Goal: Task Accomplishment & Management: Manage account settings

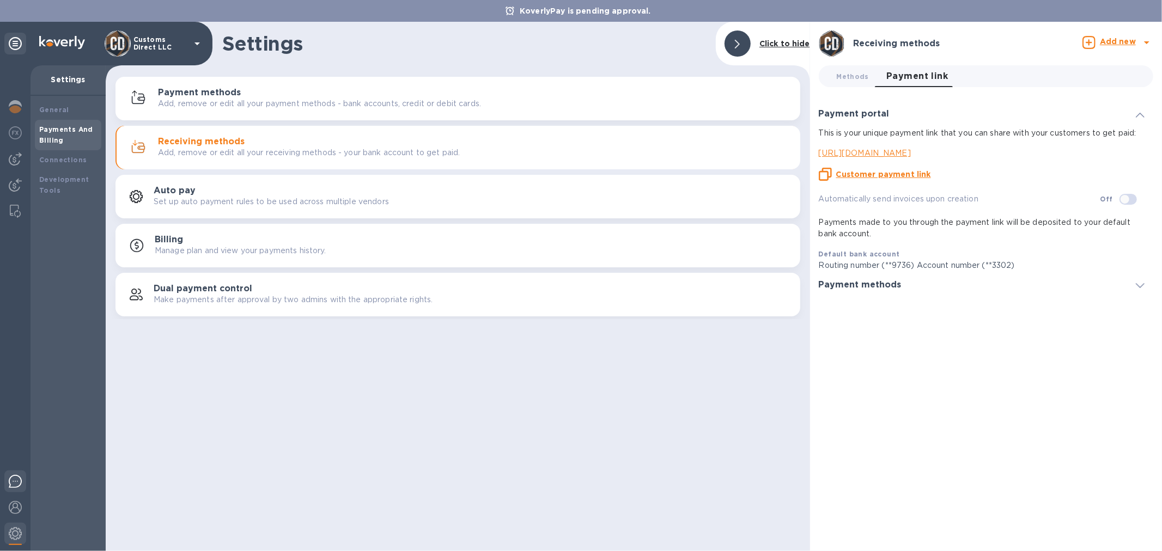
click at [17, 484] on img at bounding box center [15, 481] width 13 height 13
click at [11, 507] on img at bounding box center [15, 507] width 13 height 13
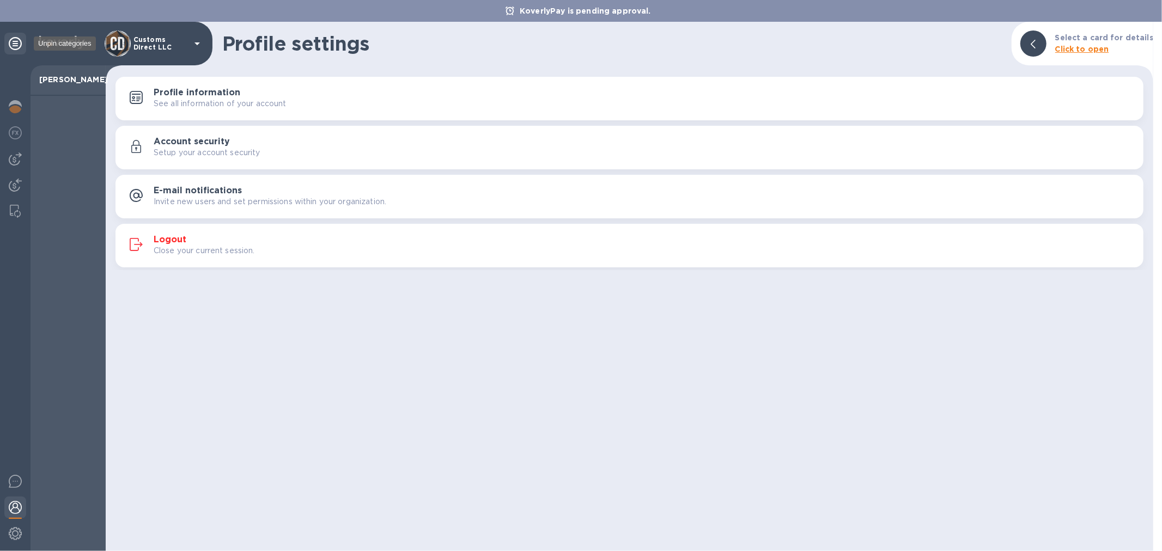
click at [16, 42] on icon at bounding box center [15, 43] width 13 height 13
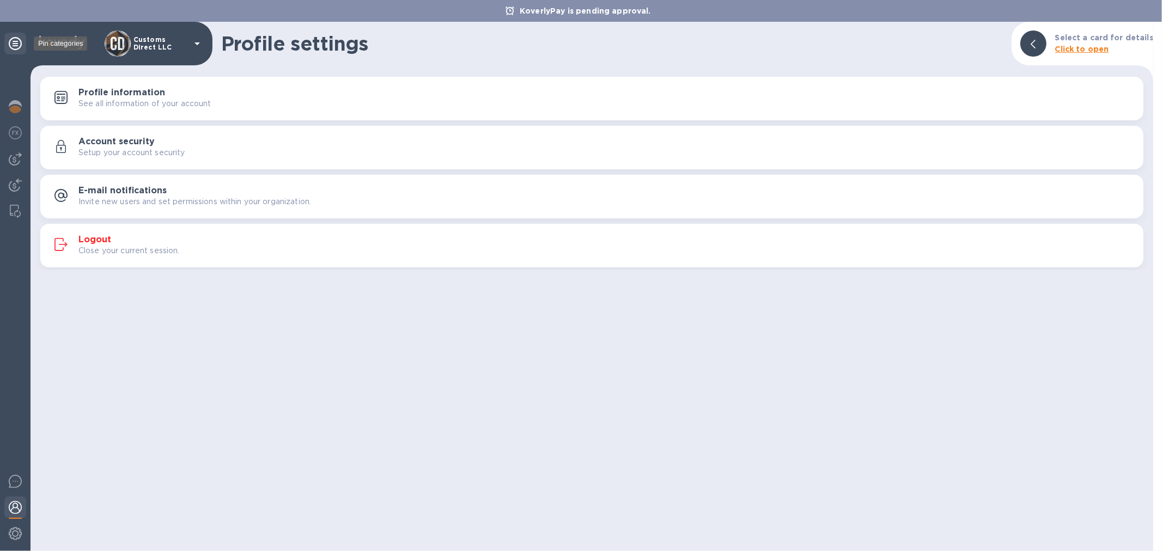
click at [16, 42] on icon at bounding box center [15, 43] width 13 height 13
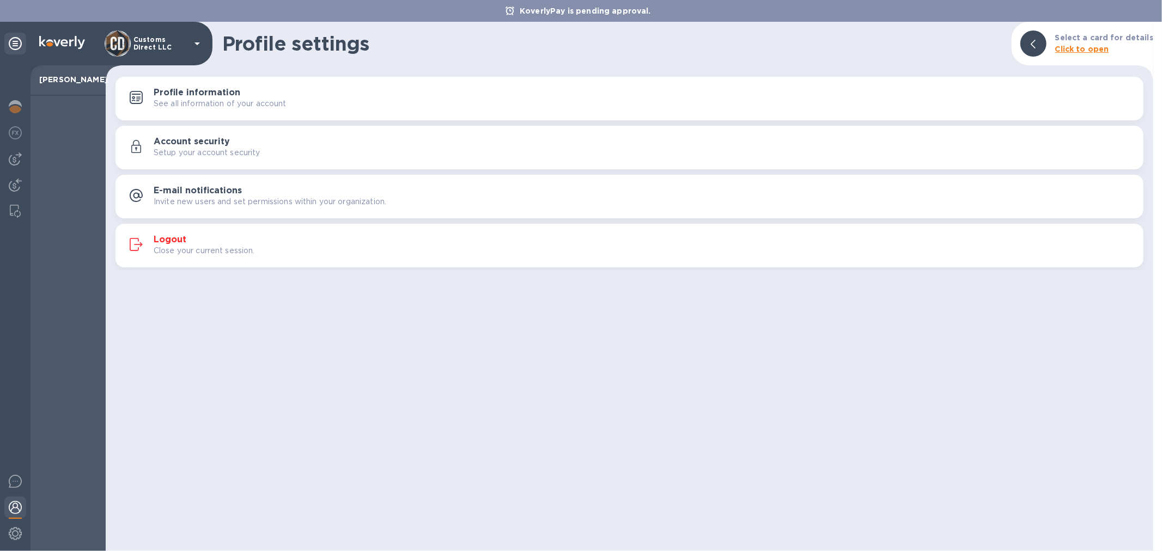
click at [509, 11] on icon at bounding box center [510, 11] width 9 height 9
click at [576, 13] on p "KoverlyPay is pending approval." at bounding box center [585, 10] width 142 height 11
click at [646, 16] on div "KoverlyPay is pending approval." at bounding box center [581, 11] width 1162 height 22
click at [15, 110] on img at bounding box center [15, 106] width 13 height 13
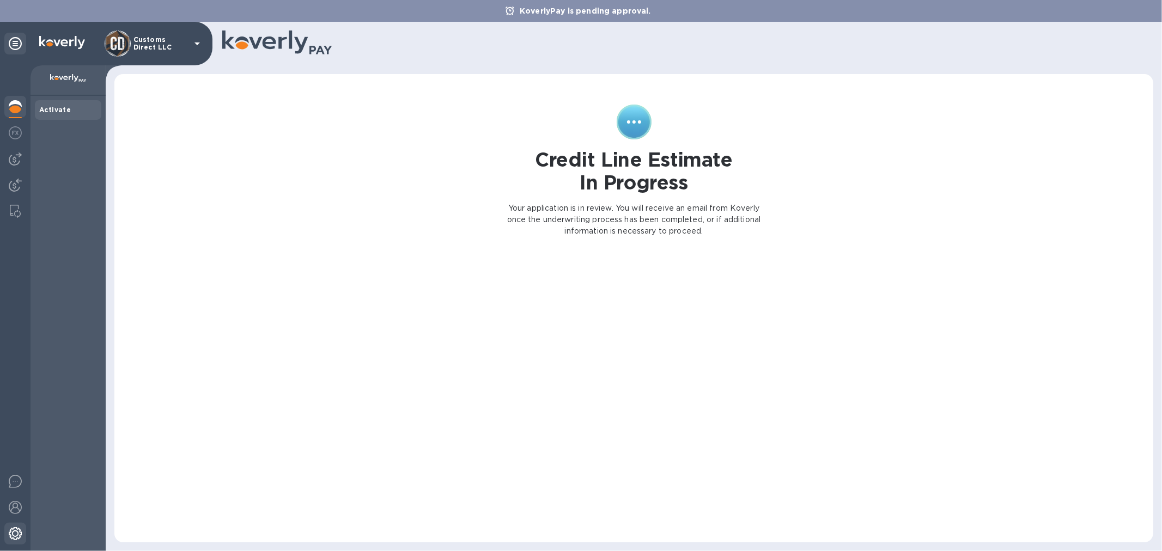
click at [14, 536] on img at bounding box center [15, 533] width 13 height 13
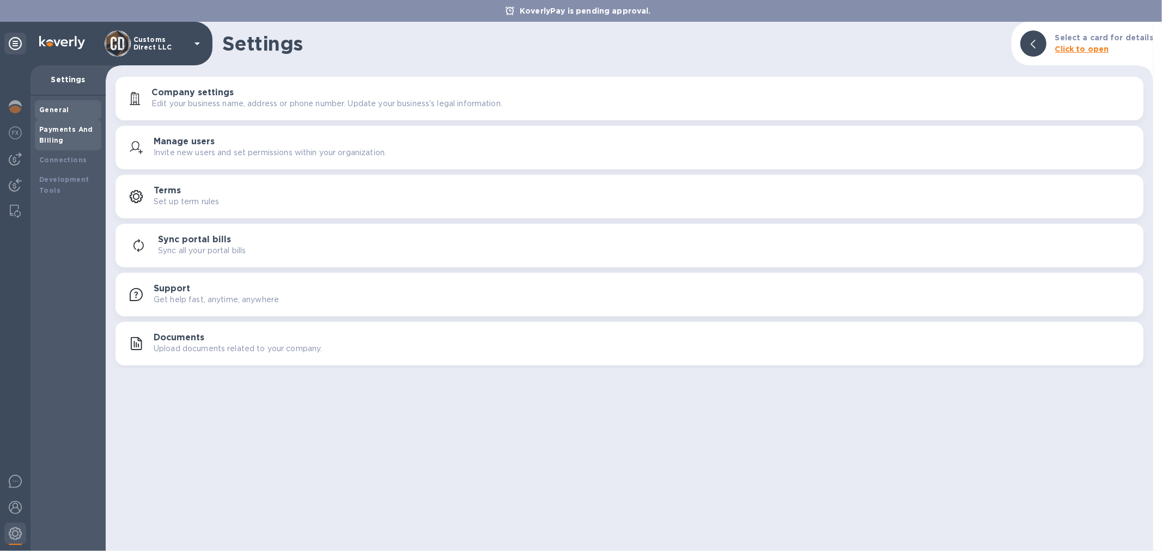
click at [78, 139] on div "Payments And Billing" at bounding box center [68, 135] width 58 height 22
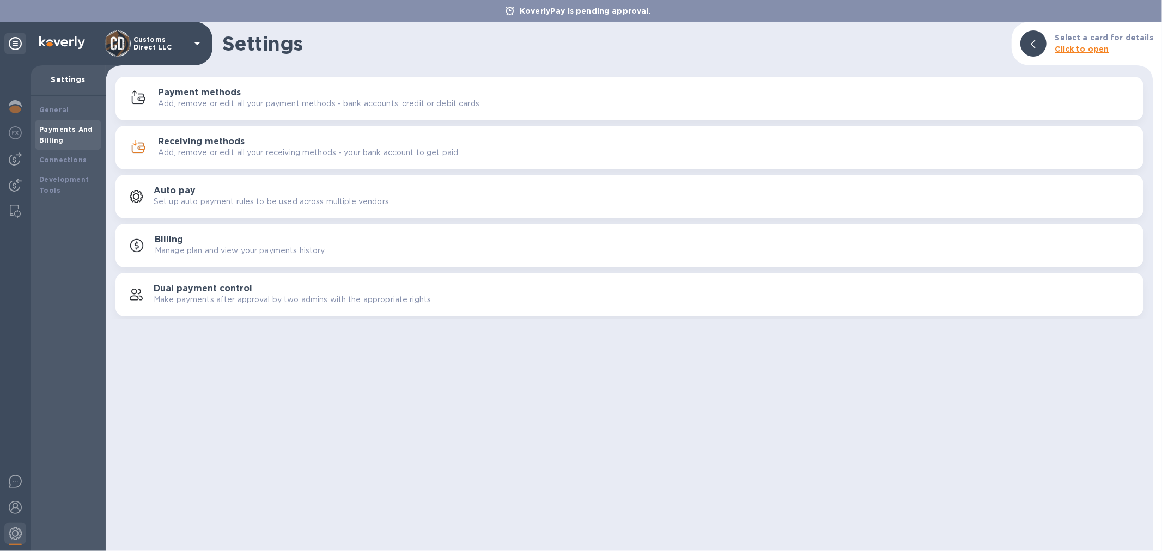
click at [221, 151] on p "Add, remove or edit all your receiving methods - your bank account to get paid." at bounding box center [309, 152] width 302 height 11
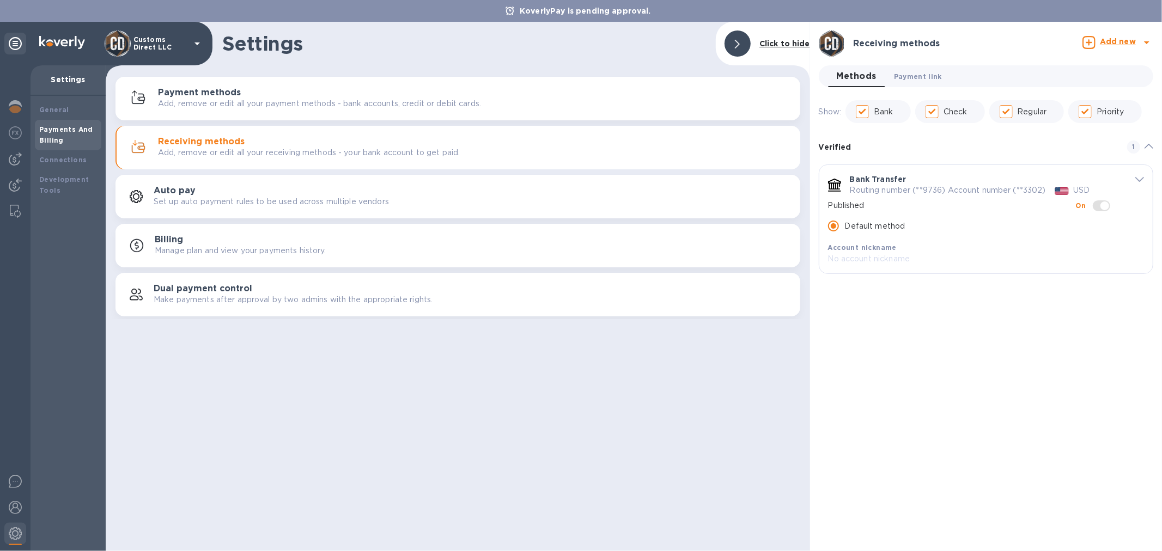
click at [913, 75] on span "Payment link 0" at bounding box center [918, 76] width 48 height 11
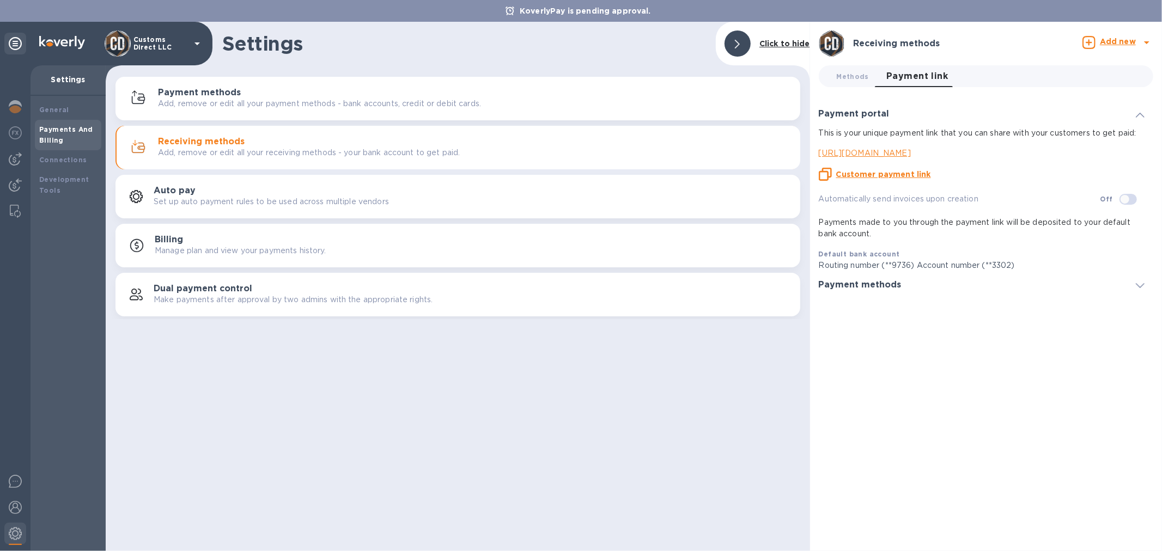
click at [855, 178] on u "Customer payment link" at bounding box center [883, 174] width 95 height 9
click at [13, 481] on img at bounding box center [15, 481] width 13 height 13
click at [15, 179] on img at bounding box center [15, 185] width 13 height 13
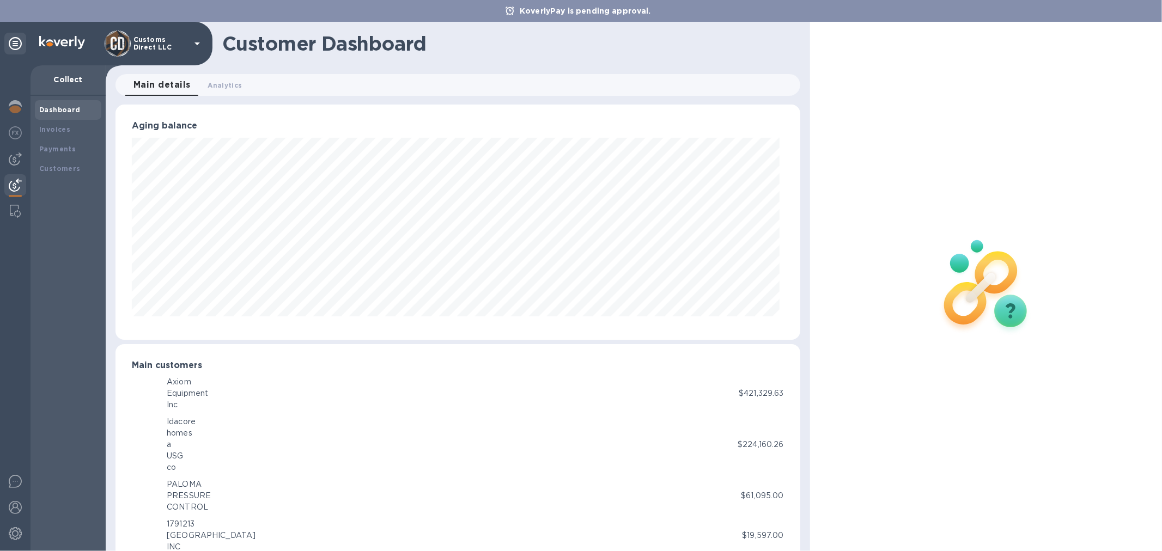
scroll to position [544627, 544183]
click at [39, 145] on b "Payments" at bounding box center [57, 149] width 37 height 8
